Goal: Task Accomplishment & Management: Manage account settings

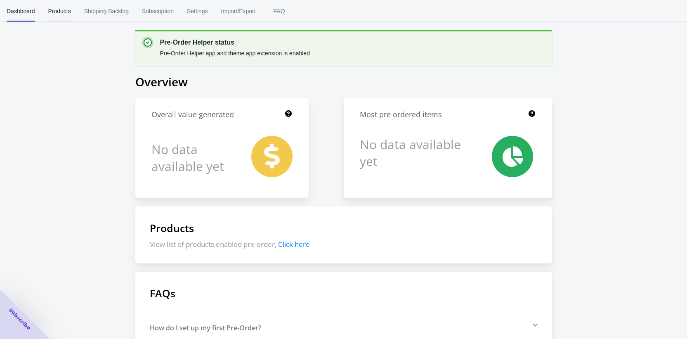
click at [71, 12] on span "Products" at bounding box center [59, 10] width 23 height 21
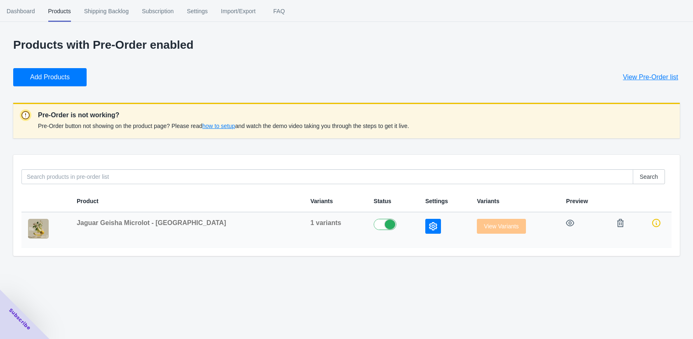
click at [134, 224] on span "Jaguar Geisha Microlot - [GEOGRAPHIC_DATA]" at bounding box center [151, 222] width 149 height 7
click at [429, 225] on icon "button" at bounding box center [433, 226] width 8 height 8
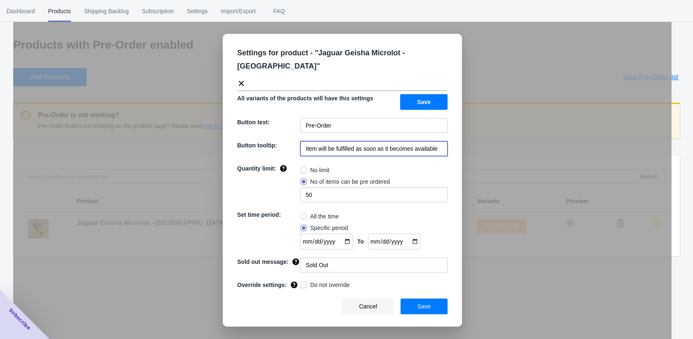
click at [412, 141] on input "Item will be fulfilled as soon as it becomes available" at bounding box center [373, 148] width 147 height 15
click at [350, 233] on input "[DATE]" at bounding box center [326, 241] width 53 height 16
type input "[DATE]"
click at [349, 233] on input "[DATE]" at bounding box center [326, 241] width 53 height 16
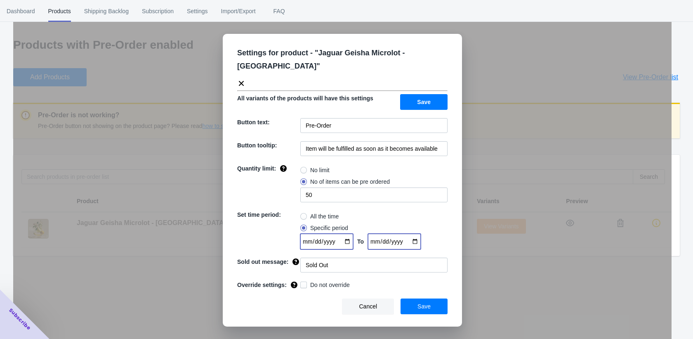
click at [419, 233] on input "[DATE]" at bounding box center [394, 241] width 53 height 16
type input "[DATE]"
click at [431, 266] on div "Settings for product - " Jaguar Geisha Microlot - [GEOGRAPHIC_DATA] " All varia…" at bounding box center [342, 180] width 239 height 292
click at [435, 299] on button "Save" at bounding box center [423, 306] width 47 height 16
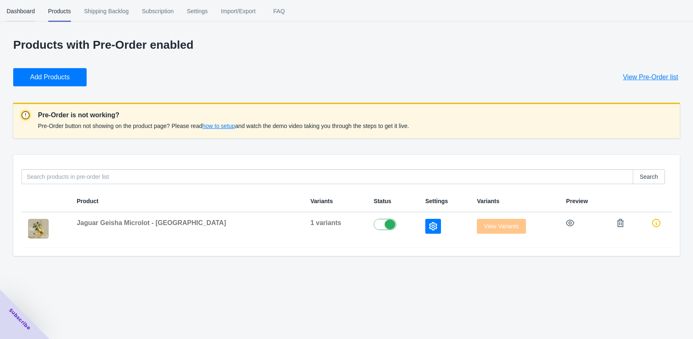
click at [15, 14] on span "Dashboard" at bounding box center [21, 10] width 28 height 21
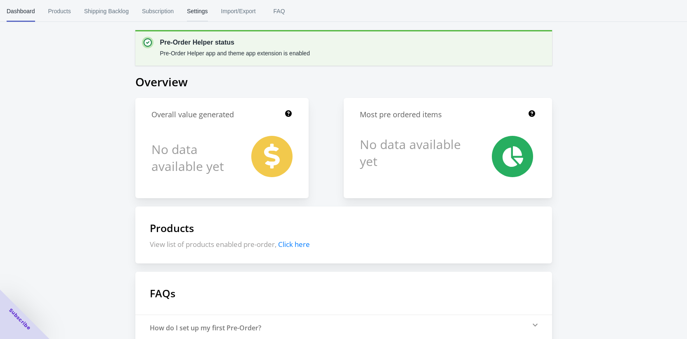
click at [208, 12] on span "Settings" at bounding box center [197, 10] width 21 height 21
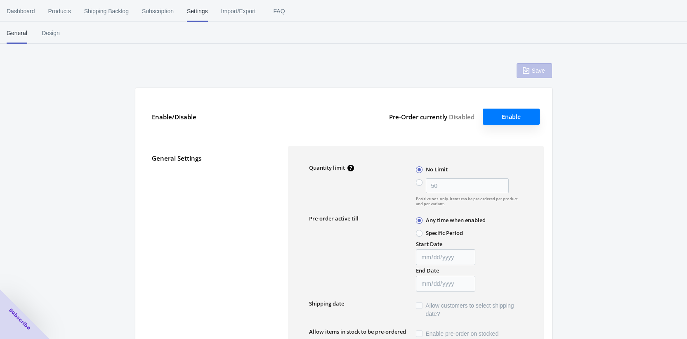
radio input "false"
type input "50"
radio input "false"
type input "[DATE]"
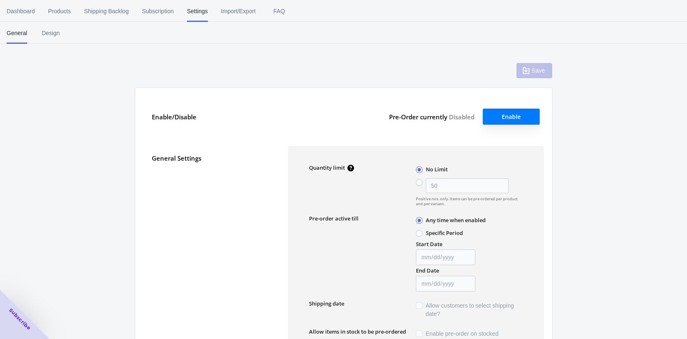
type input "PreOrder"
type input "Pre-order items"
type textarea "Inventory level is <qty>. Some of the items will be pre-ordered."
type textarea "Only <qty> items left in stock."
type textarea "A maximum of <qty> products can be pre ordered."
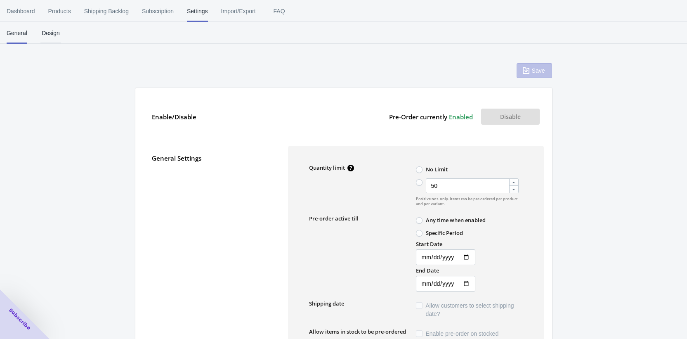
click at [47, 32] on span "Design" at bounding box center [50, 32] width 21 height 21
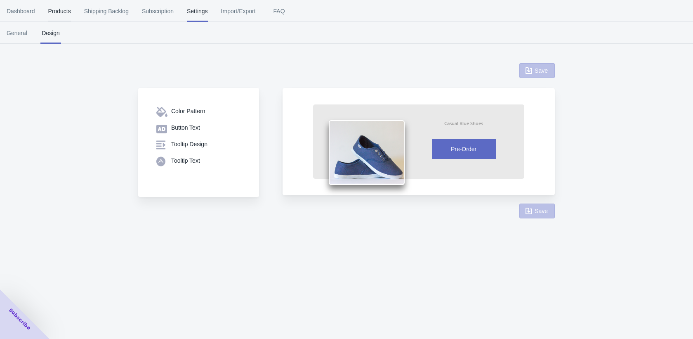
click at [66, 10] on span "Products" at bounding box center [59, 10] width 23 height 21
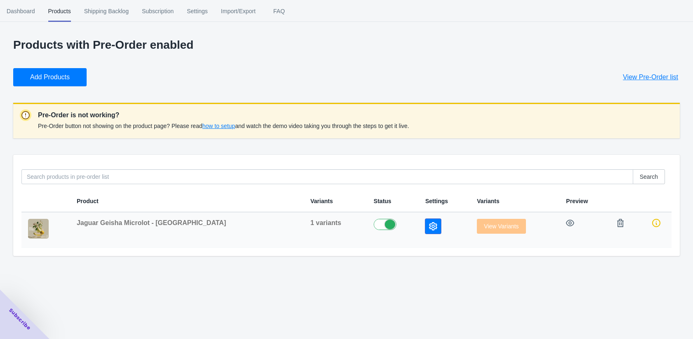
click at [425, 226] on button "button" at bounding box center [433, 226] width 16 height 15
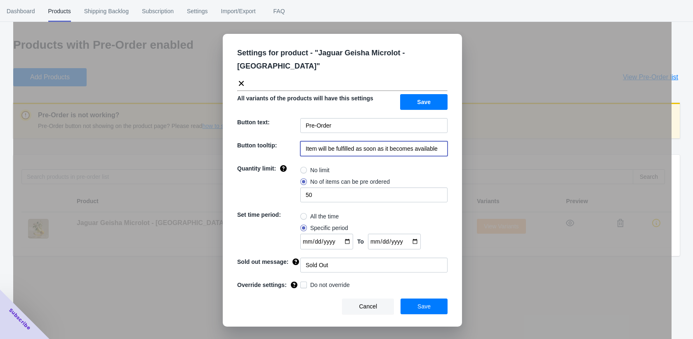
click at [402, 141] on input "Item will be fulfilled as soon as it becomes available" at bounding box center [373, 148] width 147 height 15
click at [374, 303] on span "Cancel" at bounding box center [368, 306] width 18 height 7
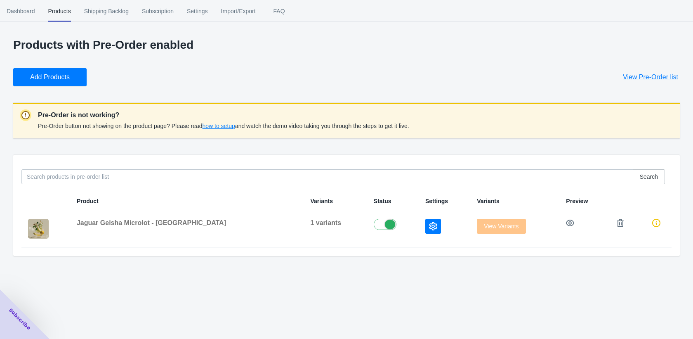
click at [194, 291] on div "Dashboard Products Shipping Backlog Subscription Settings Import/Export FAQ Das…" at bounding box center [346, 169] width 693 height 339
